Goal: Navigation & Orientation: Go to known website

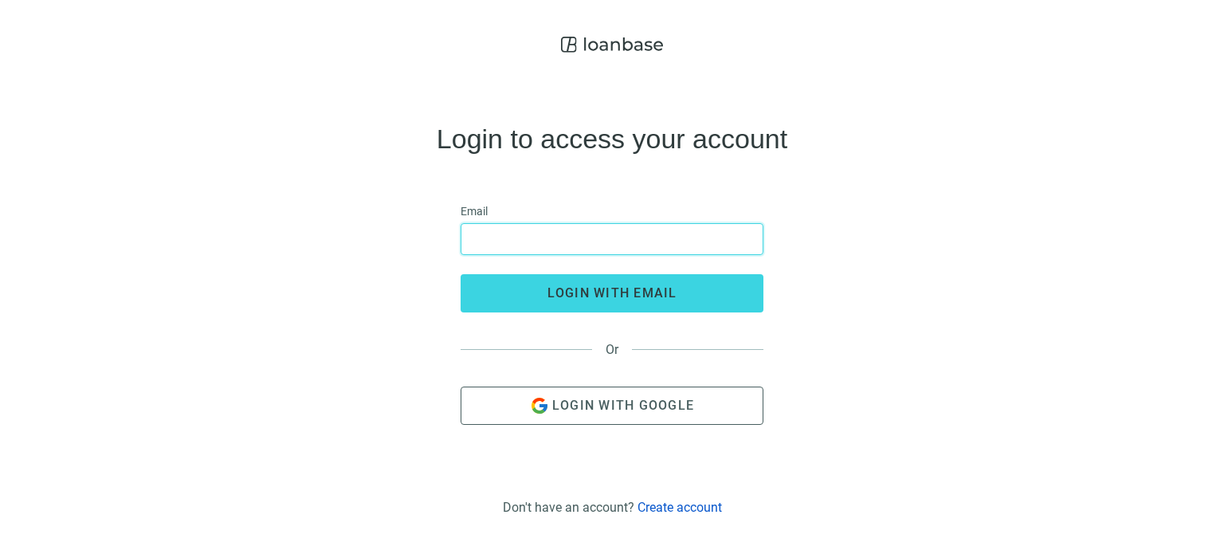
click at [493, 245] on input "email" at bounding box center [612, 239] width 282 height 30
type input "**********"
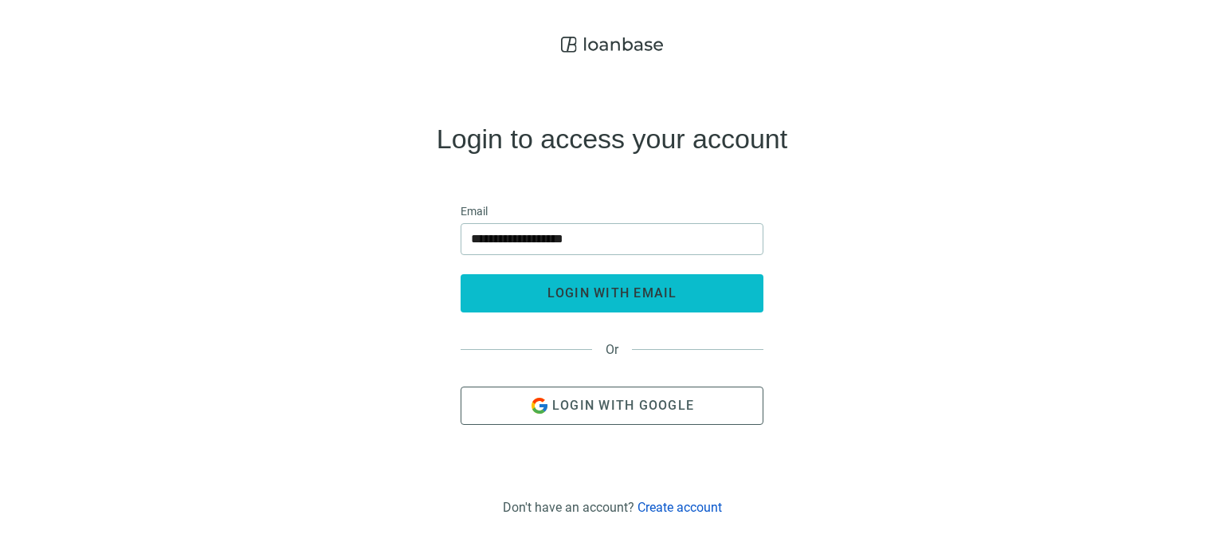
click at [594, 293] on span "login with email" at bounding box center [612, 292] width 130 height 15
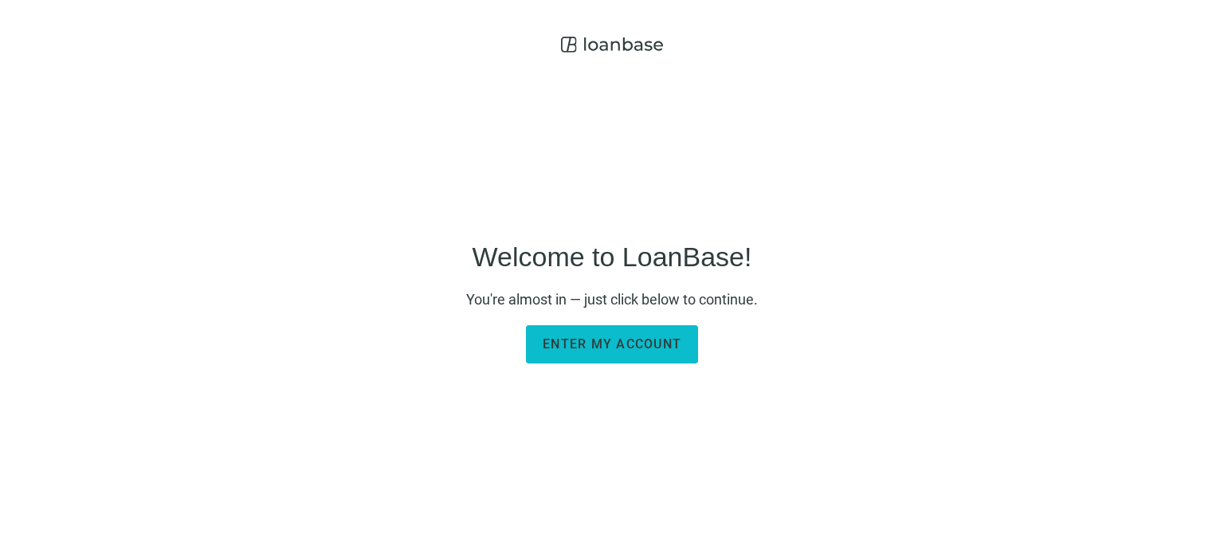
click at [637, 350] on span "Enter my account" at bounding box center [612, 343] width 139 height 15
